Goal: Use online tool/utility: Utilize a website feature to perform a specific function

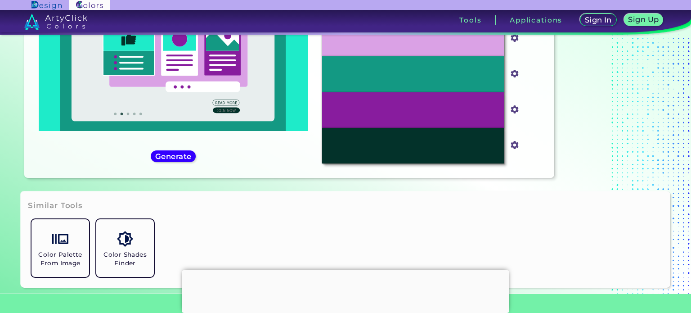
scroll to position [135, 0]
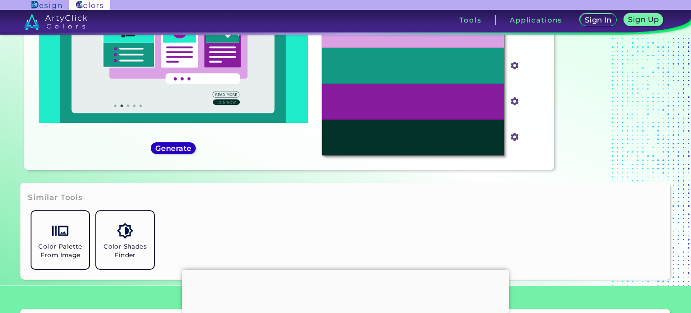
click at [169, 143] on div "Generate" at bounding box center [173, 148] width 43 height 11
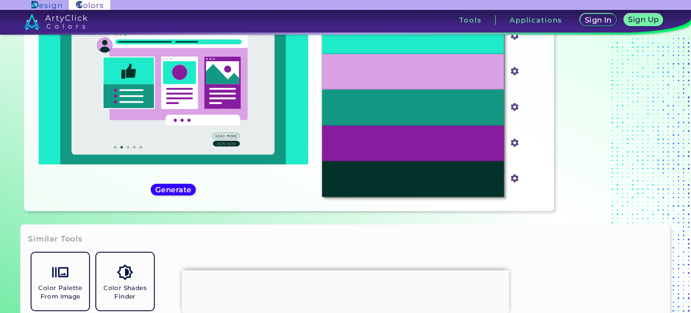
scroll to position [0, 0]
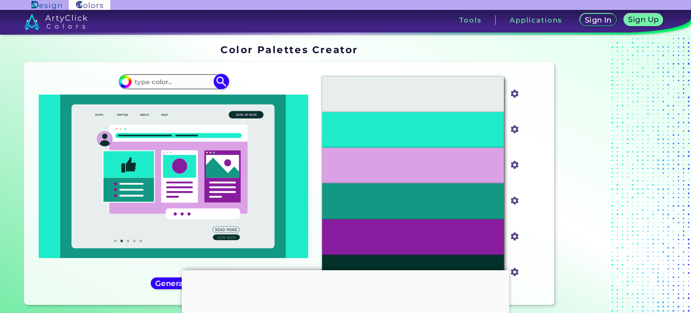
click at [160, 82] on input at bounding box center [173, 82] width 84 height 12
paste input "F0EDF6"
type input "F0EDF6"
click at [223, 85] on img at bounding box center [222, 82] width 16 height 16
type input "#000000"
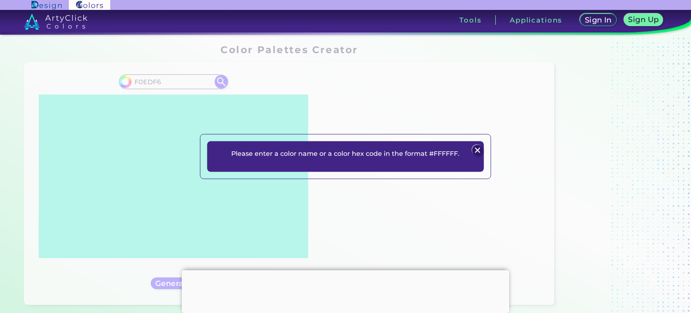
click at [479, 149] on img at bounding box center [477, 150] width 11 height 11
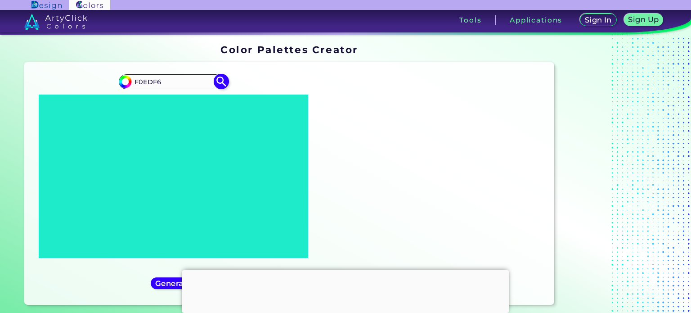
click at [136, 79] on input "F0EDF6" at bounding box center [173, 82] width 84 height 12
type input "#F0EDF6"
click at [223, 82] on img at bounding box center [222, 82] width 16 height 16
type input "#f0edf6"
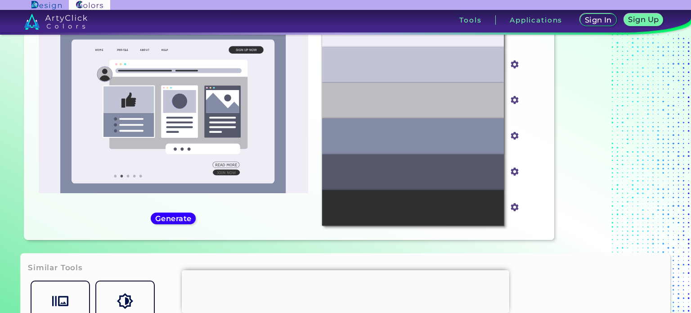
scroll to position [45, 0]
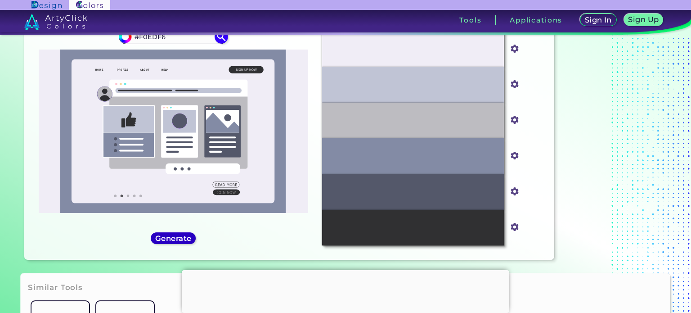
click at [176, 241] on h5 "Generate" at bounding box center [173, 238] width 37 height 8
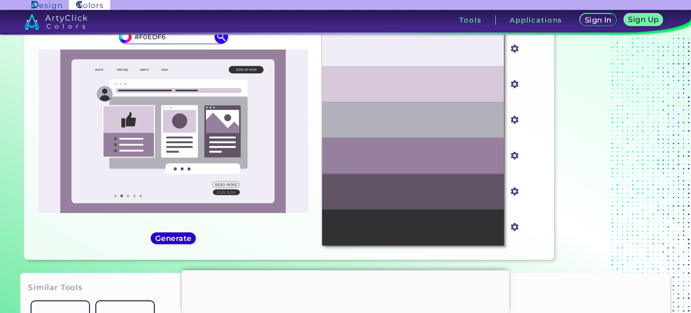
click at [177, 240] on h5 "Generate" at bounding box center [173, 238] width 38 height 8
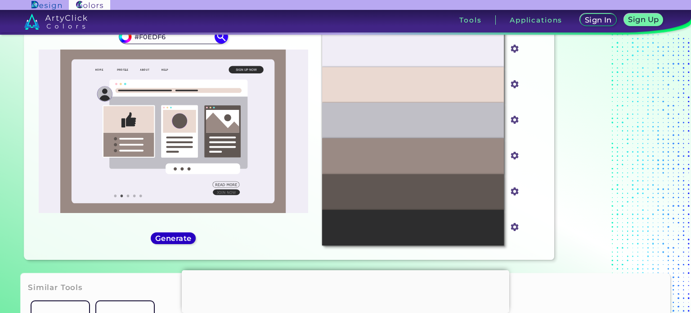
click at [177, 240] on h5 "Generate" at bounding box center [174, 237] width 36 height 7
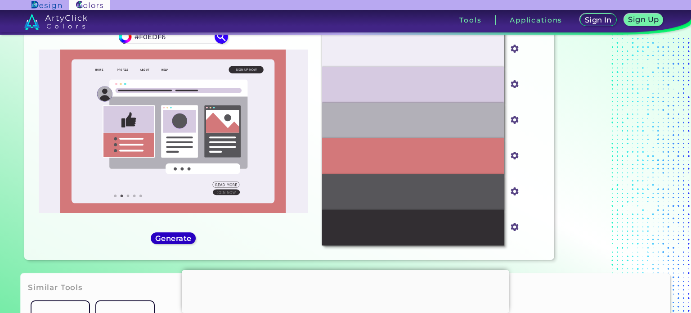
click at [177, 240] on h5 "Generate" at bounding box center [173, 237] width 35 height 7
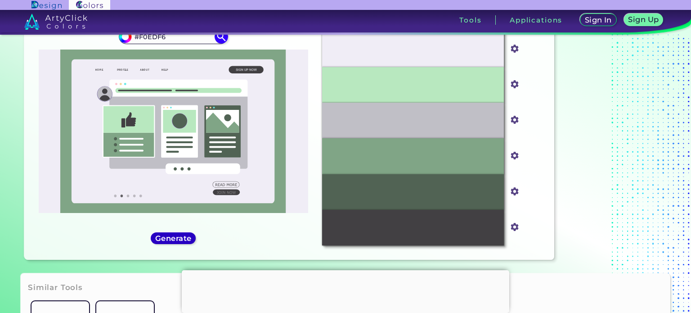
click at [177, 240] on h5 "Generate" at bounding box center [173, 238] width 37 height 8
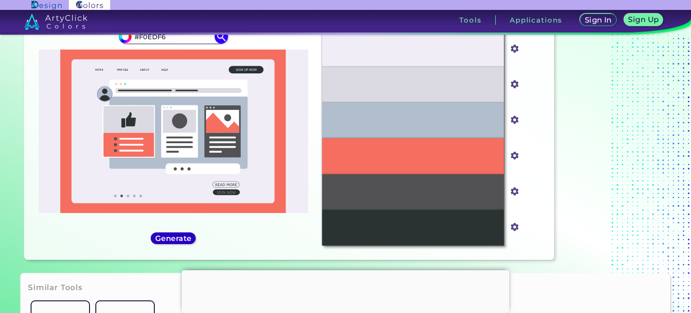
click at [177, 240] on h5 "Generate" at bounding box center [173, 238] width 33 height 7
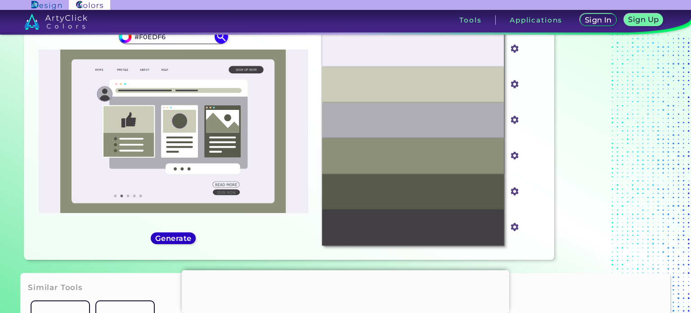
click at [177, 240] on h5 "Generate" at bounding box center [173, 238] width 33 height 7
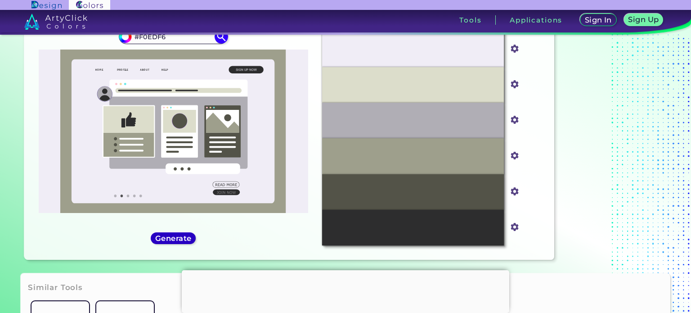
click at [177, 240] on h5 "Generate" at bounding box center [173, 238] width 33 height 7
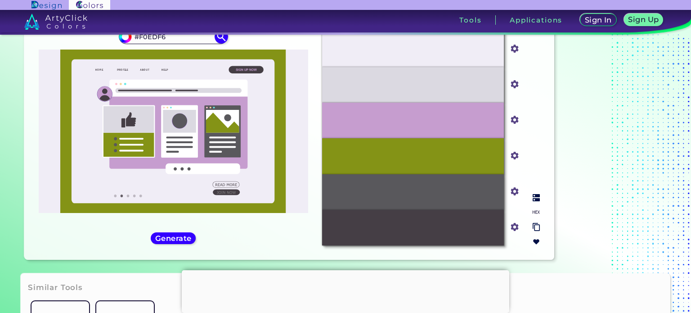
click at [537, 228] on img at bounding box center [536, 227] width 7 height 9
click at [509, 228] on input "#453e45" at bounding box center [512, 225] width 11 height 11
click at [511, 228] on input "#453e45" at bounding box center [512, 225] width 11 height 11
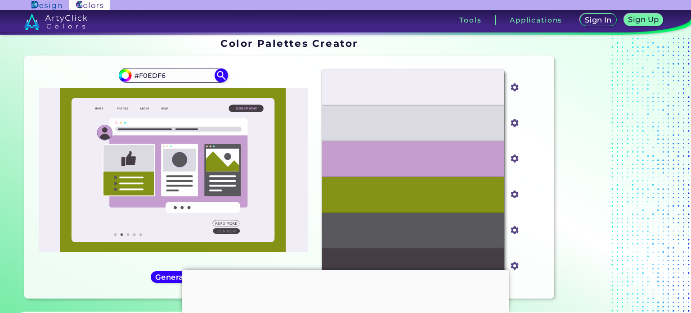
scroll to position [0, 0]
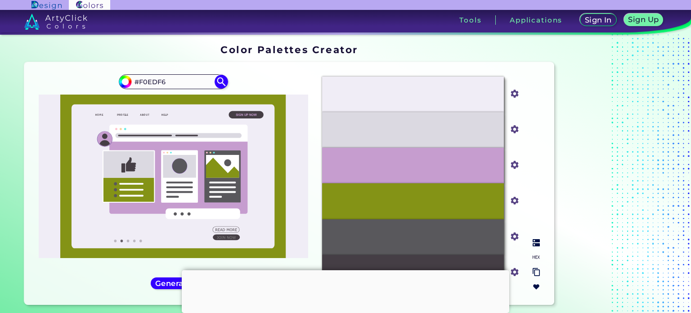
click at [518, 78] on div "#f0edf6" at bounding box center [515, 94] width 22 height 36
click at [516, 96] on input "#f0edf6" at bounding box center [512, 92] width 11 height 11
click at [536, 242] on img at bounding box center [536, 242] width 7 height 7
click at [536, 255] on img at bounding box center [536, 256] width 7 height 7
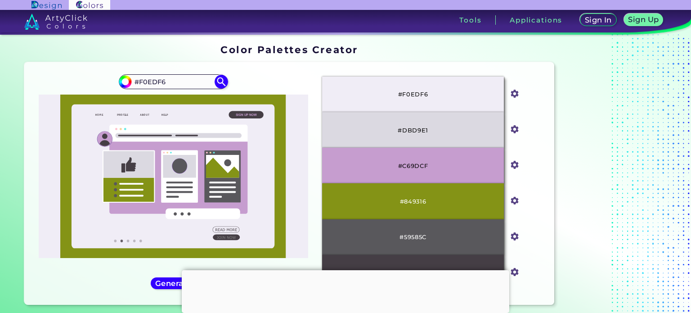
scroll to position [45, 0]
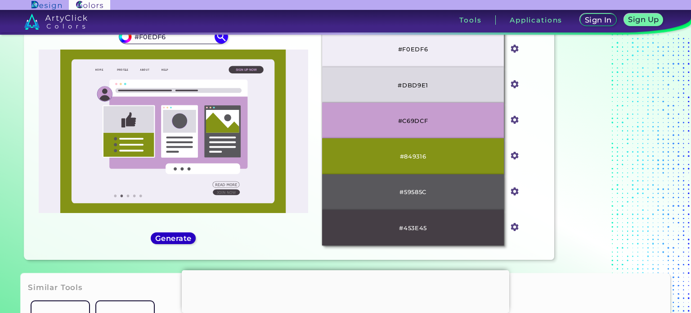
click at [159, 235] on h5 "Generate" at bounding box center [173, 238] width 33 height 7
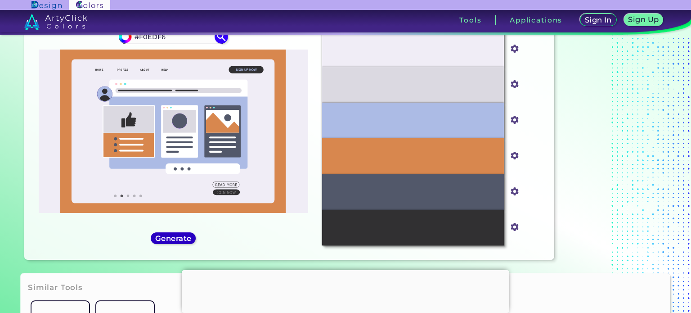
click at [166, 237] on h5 "Generate" at bounding box center [173, 238] width 33 height 7
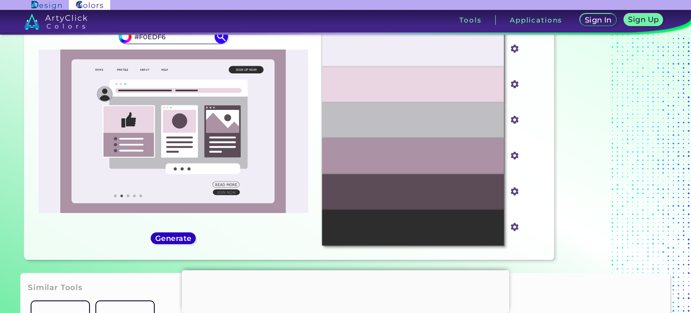
click at [166, 237] on h5 "Generate" at bounding box center [173, 238] width 33 height 7
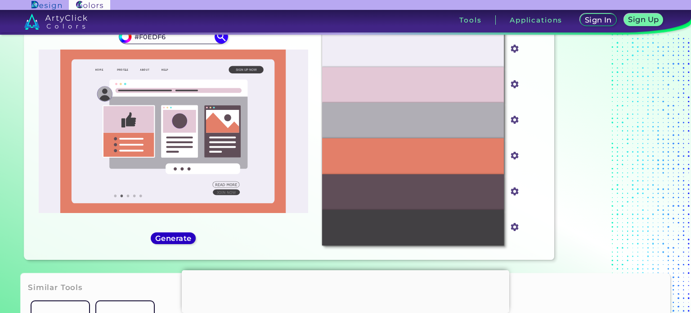
click at [166, 237] on h5 "Generate" at bounding box center [173, 238] width 33 height 7
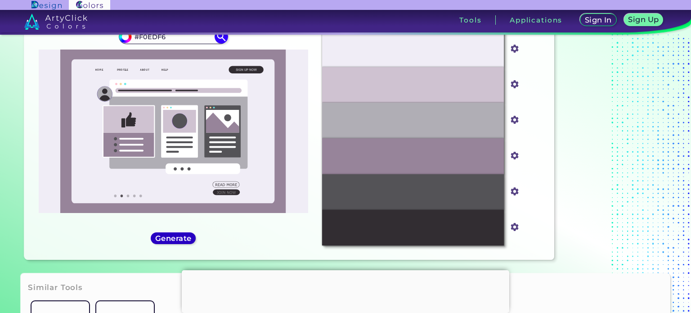
click at [166, 237] on h5 "Generate" at bounding box center [173, 237] width 36 height 7
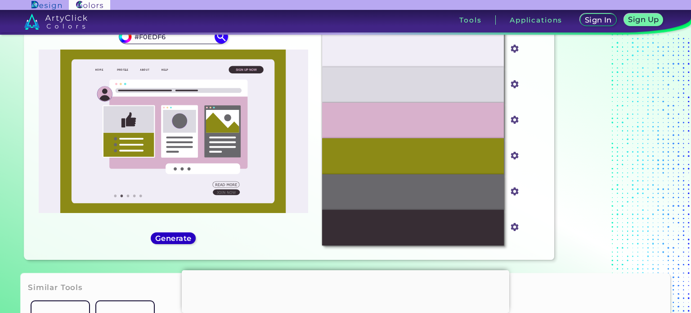
click at [166, 237] on h5 "Generate" at bounding box center [173, 237] width 36 height 7
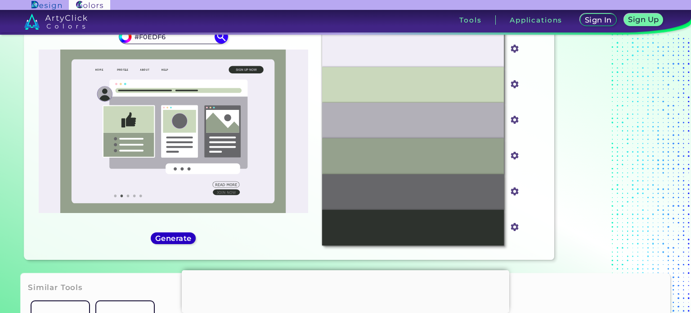
click at [166, 237] on h5 "Generate" at bounding box center [173, 238] width 33 height 7
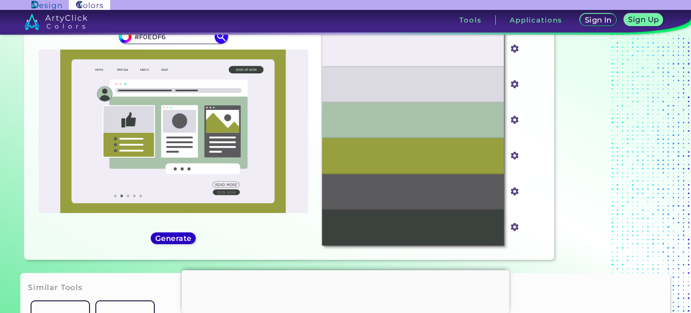
click at [166, 237] on h5 "Generate" at bounding box center [173, 238] width 33 height 7
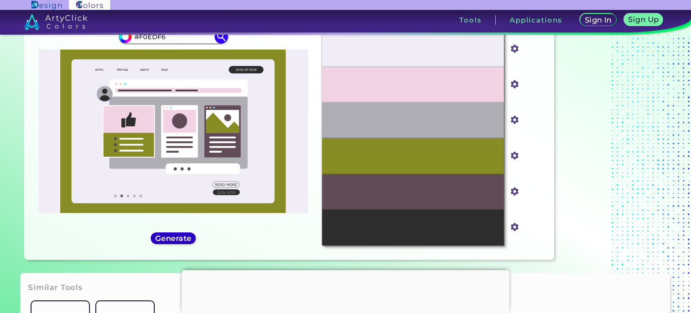
click at [166, 237] on h5 "Generate" at bounding box center [173, 238] width 33 height 7
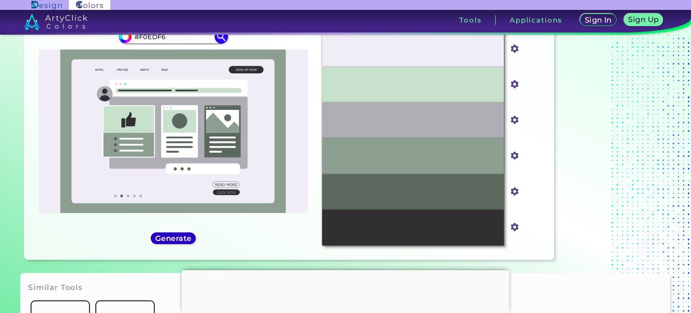
click at [166, 237] on h5 "Generate" at bounding box center [174, 238] width 34 height 7
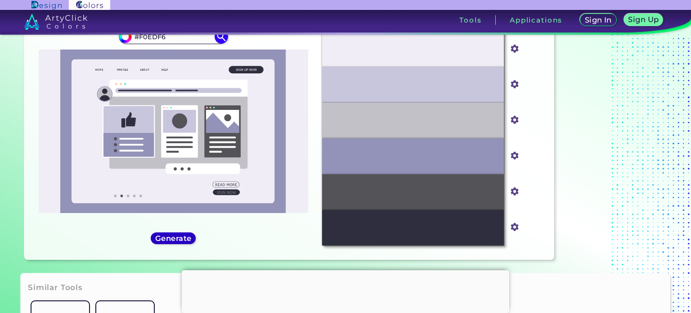
click at [166, 237] on h5 "Generate" at bounding box center [173, 237] width 35 height 7
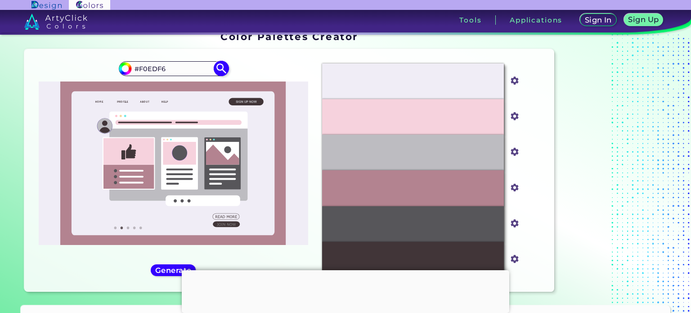
scroll to position [0, 0]
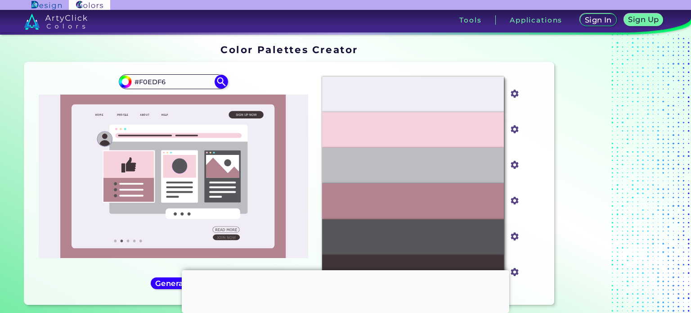
click at [62, 96] on icon at bounding box center [173, 176] width 226 height 164
click at [313, 183] on div "#f0edf6 #F0EDF6" at bounding box center [172, 183] width 283 height 228
click at [151, 82] on input "#F0EDF6" at bounding box center [173, 82] width 84 height 12
paste input "AF92C8"
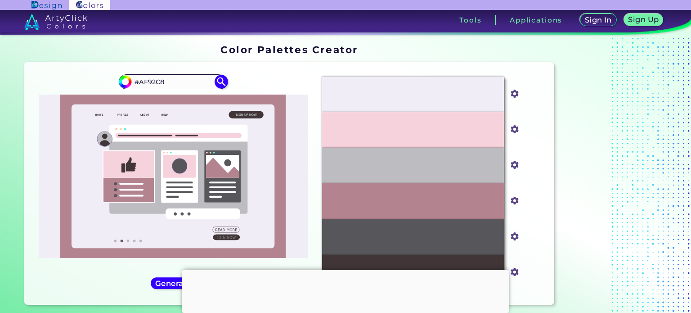
drag, startPoint x: 151, startPoint y: 82, endPoint x: 237, endPoint y: 87, distance: 86.5
click at [234, 87] on div "#f0edf6 #AF92C8" at bounding box center [172, 183] width 283 height 228
type input "#AF92C8"
click at [219, 81] on img at bounding box center [222, 82] width 16 height 16
type input "#af92c8"
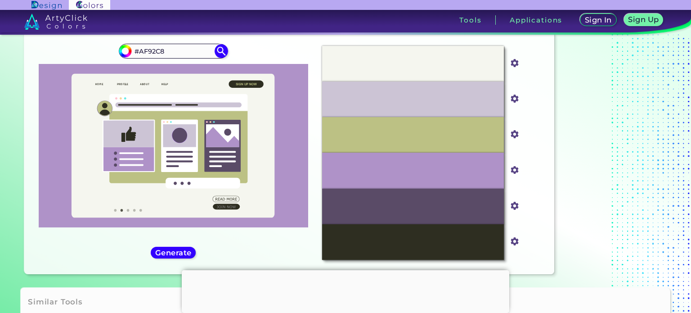
scroll to position [45, 0]
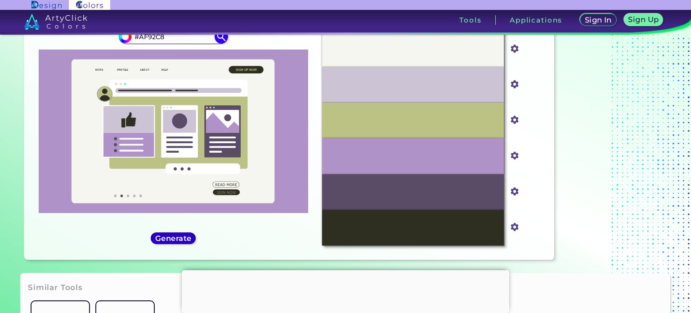
click at [179, 237] on h5 "Generate" at bounding box center [173, 238] width 38 height 8
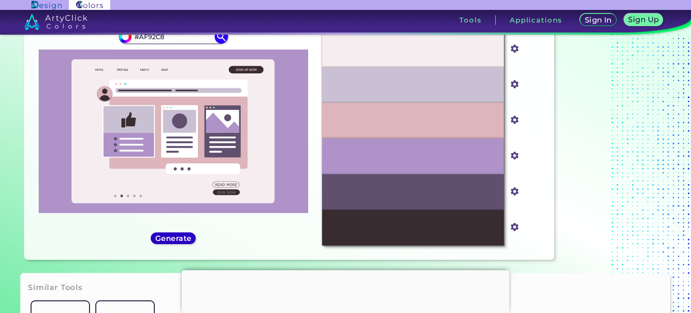
click at [179, 237] on h5 "Generate" at bounding box center [173, 238] width 33 height 7
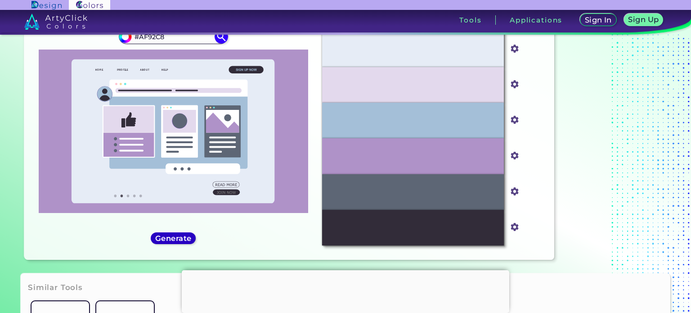
click at [179, 237] on h5 "Generate" at bounding box center [173, 238] width 33 height 7
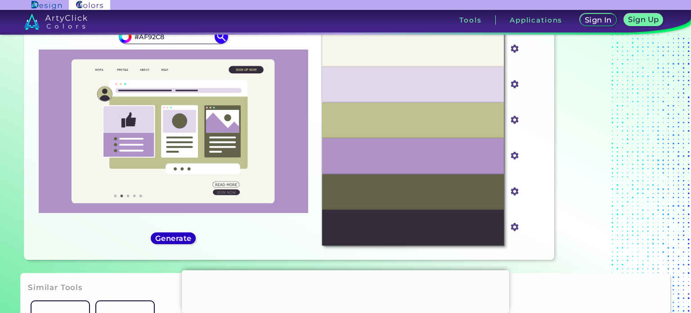
click at [179, 237] on h5 "Generate" at bounding box center [174, 238] width 34 height 7
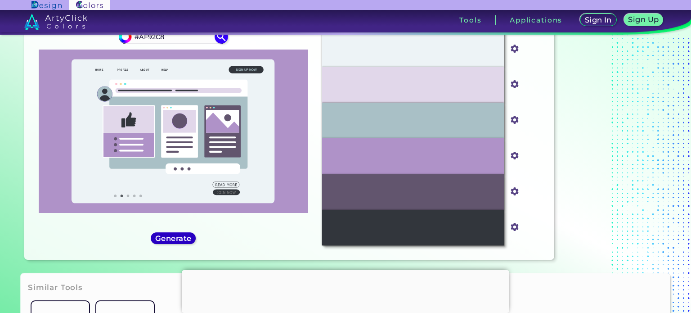
click at [179, 237] on h5 "Generate" at bounding box center [173, 237] width 36 height 7
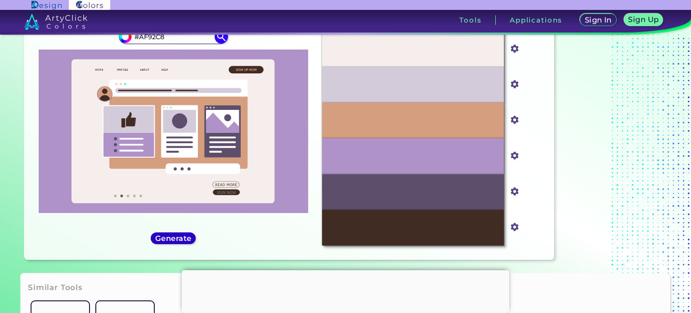
click at [179, 237] on h5 "Generate" at bounding box center [173, 238] width 33 height 7
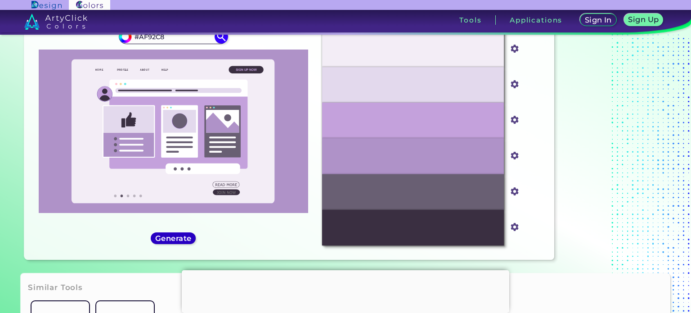
click at [179, 237] on h5 "Generate" at bounding box center [173, 238] width 33 height 7
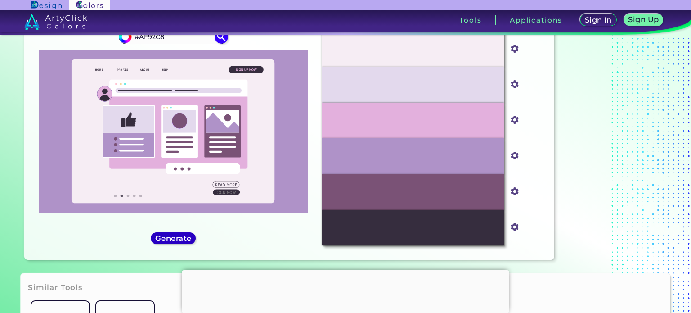
click at [179, 237] on h5 "Generate" at bounding box center [173, 238] width 33 height 7
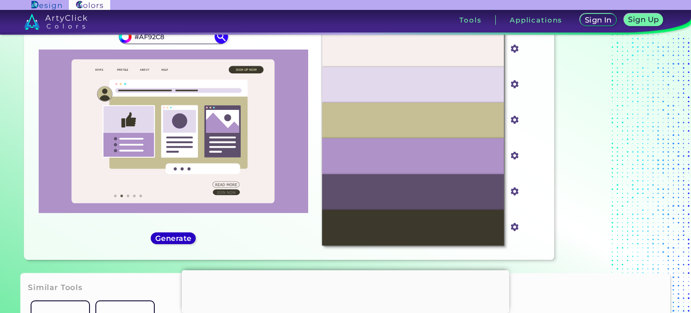
click at [179, 237] on h5 "Generate" at bounding box center [173, 237] width 34 height 7
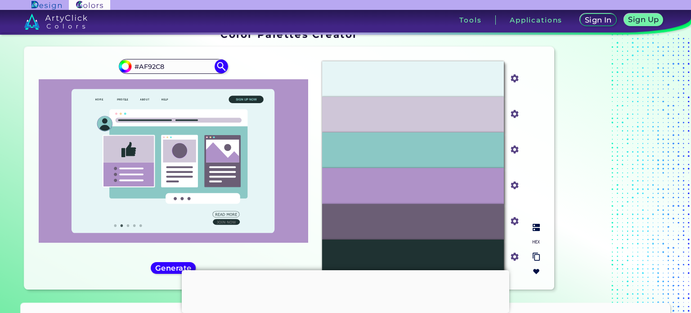
scroll to position [0, 0]
